Goal: Task Accomplishment & Management: Complete application form

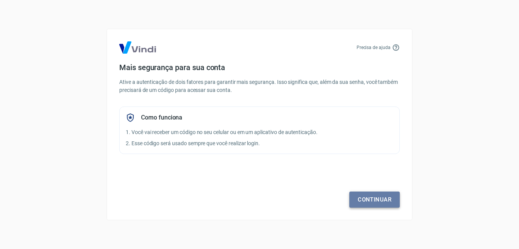
click at [373, 200] on link "Continuar" at bounding box center [374, 199] width 50 height 16
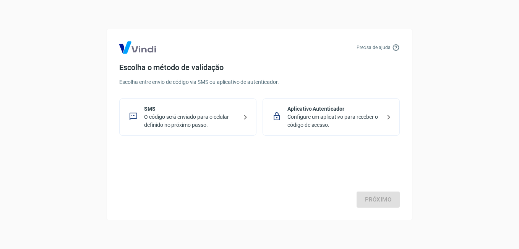
click at [204, 113] on p "O código será enviado para o celular definido no próximo passo." at bounding box center [191, 121] width 94 height 16
click at [345, 117] on p "Configure um aplicativo para receber o código de acesso." at bounding box center [335, 121] width 94 height 16
click at [387, 198] on link "Próximo" at bounding box center [378, 199] width 43 height 16
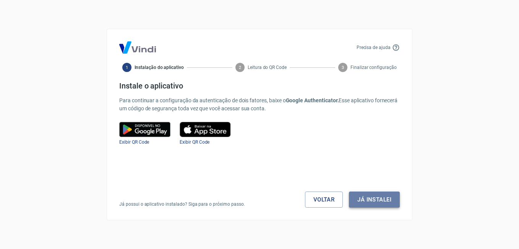
click at [379, 203] on button "Já instalei" at bounding box center [374, 199] width 51 height 16
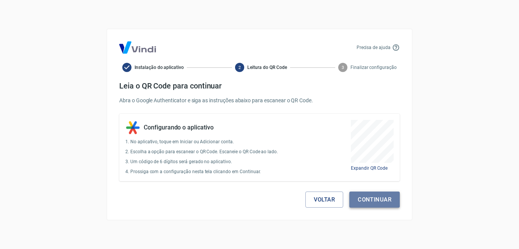
click at [393, 199] on button "Continuar" at bounding box center [374, 199] width 50 height 16
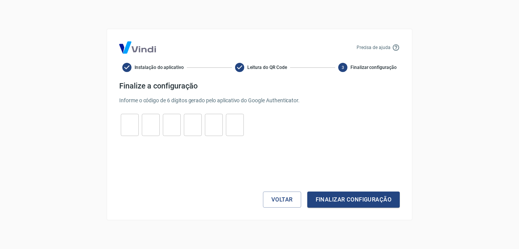
click at [132, 120] on input "tel" at bounding box center [130, 125] width 18 height 16
type input "2"
type input "7"
type input "9"
type input "1"
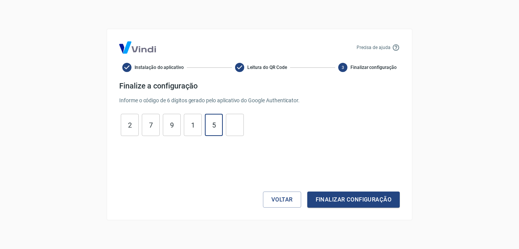
type input "5"
type input "9"
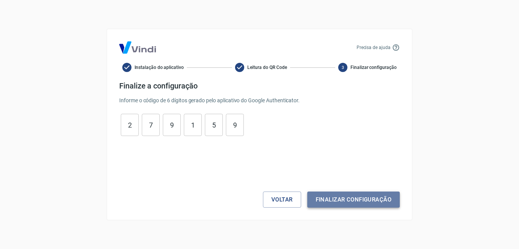
click at [365, 197] on button "Finalizar configuração" at bounding box center [353, 199] width 93 height 16
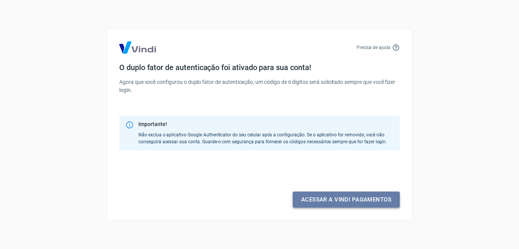
click at [351, 198] on link "Acessar a Vindi pagamentos" at bounding box center [346, 199] width 107 height 16
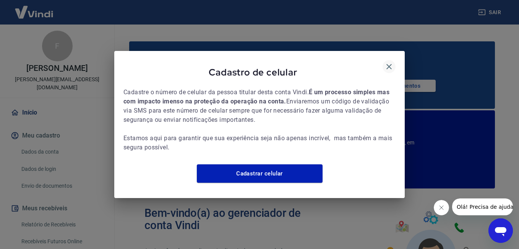
click at [388, 64] on icon "button" at bounding box center [389, 66] width 5 height 5
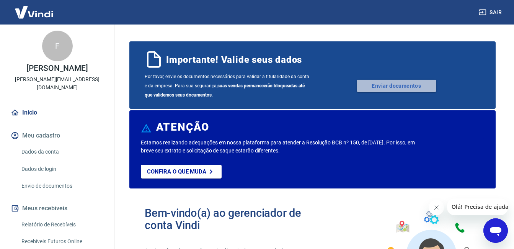
click at [395, 84] on link "Enviar documentos" at bounding box center [396, 86] width 80 height 12
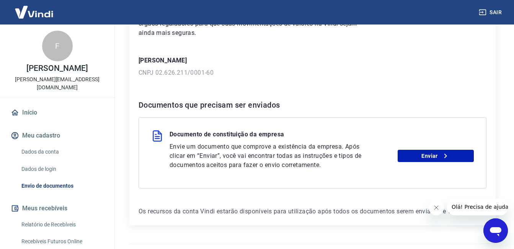
scroll to position [115, 0]
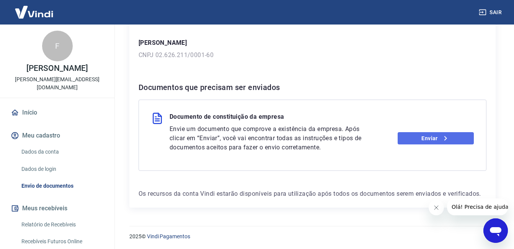
click at [437, 140] on link "Enviar" at bounding box center [435, 138] width 76 height 12
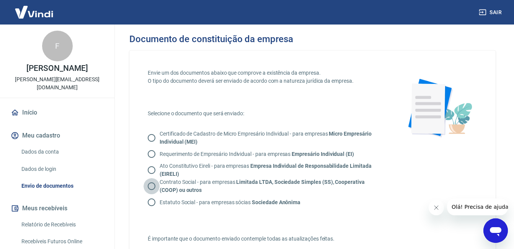
click at [150, 185] on input "Contrato Social - para empresas Limitada LTDA, Sociedade Simples (SS), Cooperat…" at bounding box center [151, 186] width 16 height 16
radio input "true"
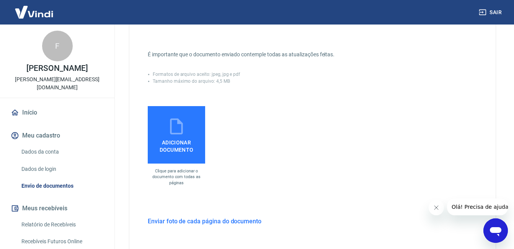
scroll to position [191, 0]
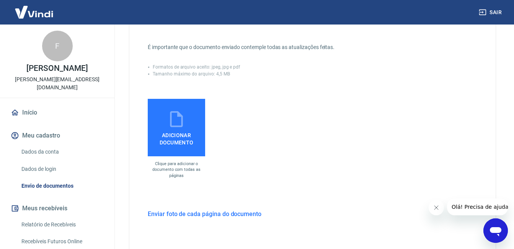
click at [177, 133] on span "Adicionar documento" at bounding box center [176, 136] width 51 height 17
click at [0, 0] on input "Adicionar documento" at bounding box center [0, 0] width 0 height 0
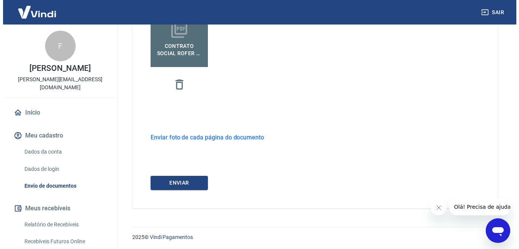
scroll to position [282, 0]
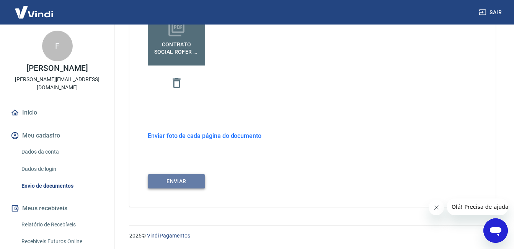
click at [184, 179] on button "ENVIAR" at bounding box center [176, 181] width 57 height 14
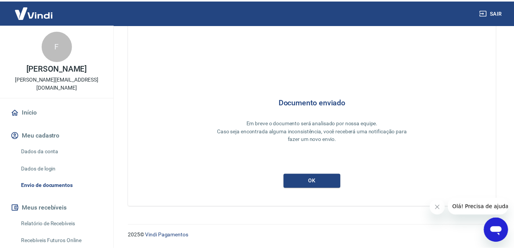
scroll to position [17, 0]
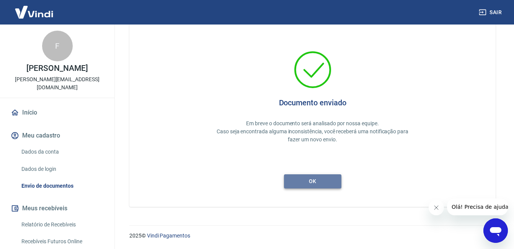
click at [319, 182] on button "ok" at bounding box center [312, 181] width 57 height 14
